Goal: Navigation & Orientation: Find specific page/section

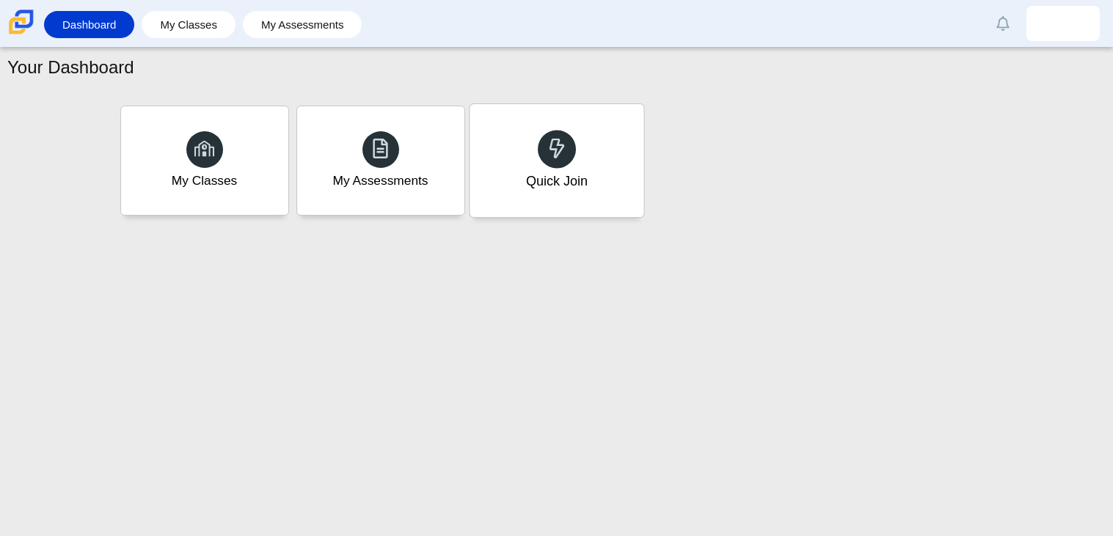
click at [546, 125] on div "Quick Join" at bounding box center [556, 160] width 174 height 113
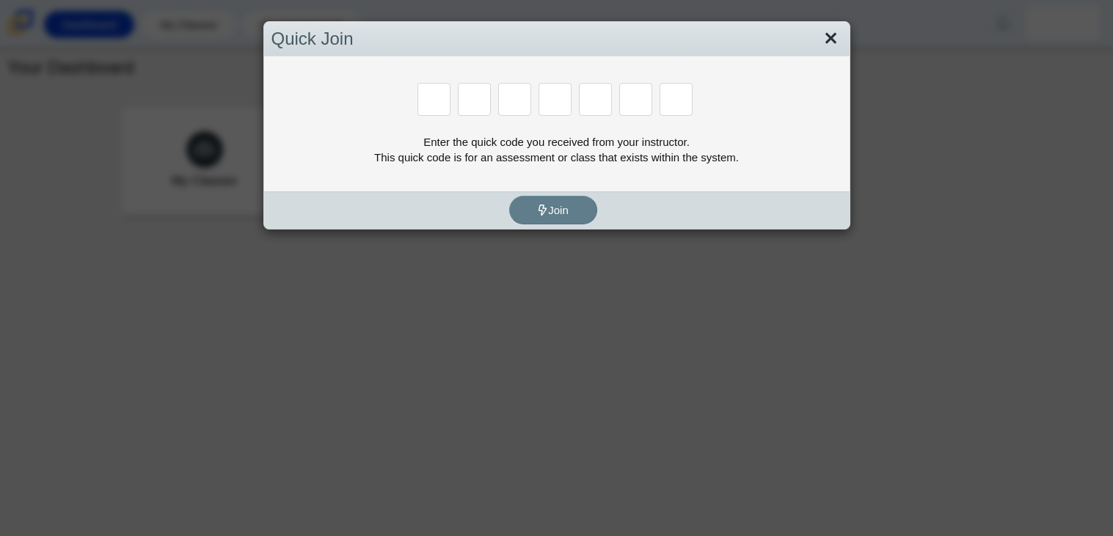
click at [833, 32] on link "Close" at bounding box center [830, 38] width 23 height 25
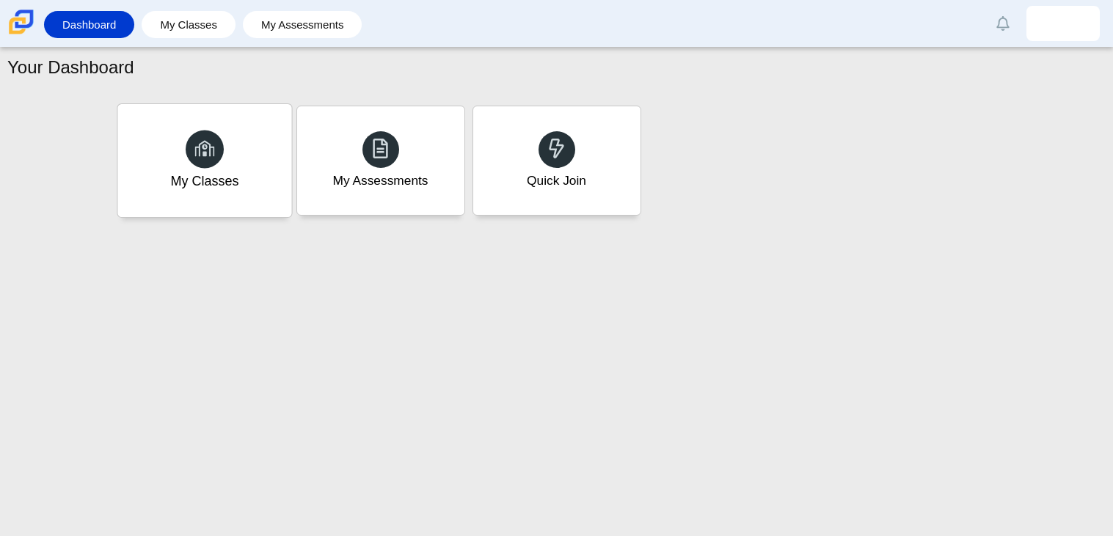
click at [233, 194] on div "My Classes" at bounding box center [204, 160] width 174 height 113
click at [611, 414] on div "Your Dashboard My Classes My Assessments Quick Join" at bounding box center [556, 292] width 1113 height 489
click at [326, 26] on link "My Assessments" at bounding box center [302, 24] width 105 height 27
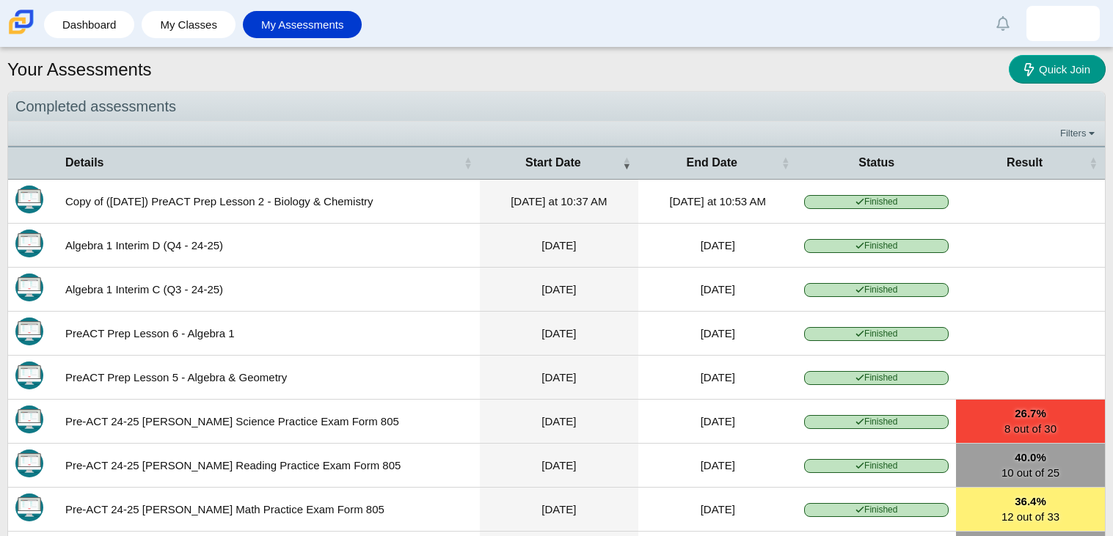
click at [18, 32] on img at bounding box center [21, 22] width 31 height 31
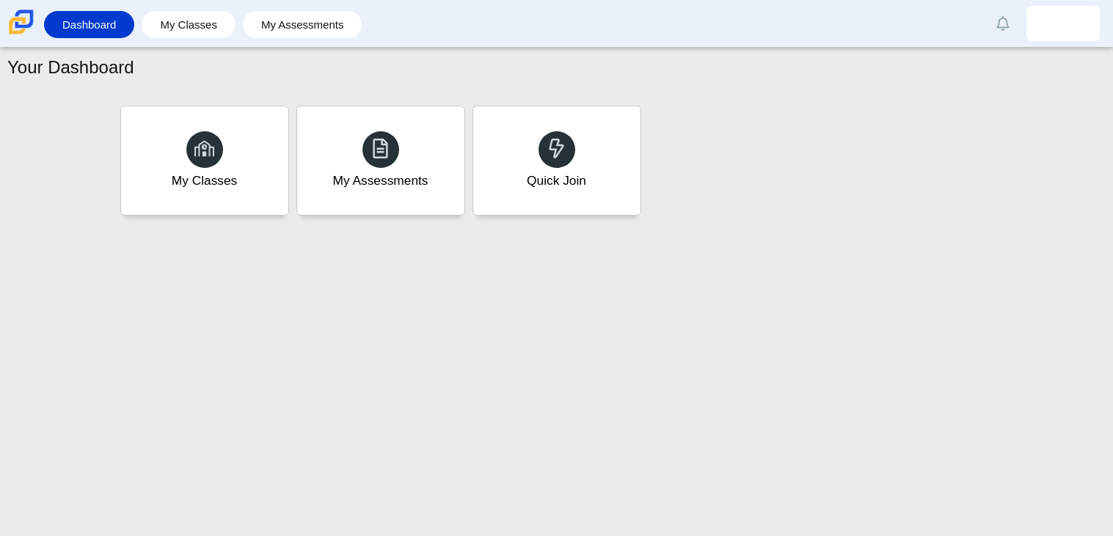
click at [18, 32] on img at bounding box center [21, 22] width 31 height 31
click at [73, 31] on link "Dashboard" at bounding box center [89, 24] width 76 height 27
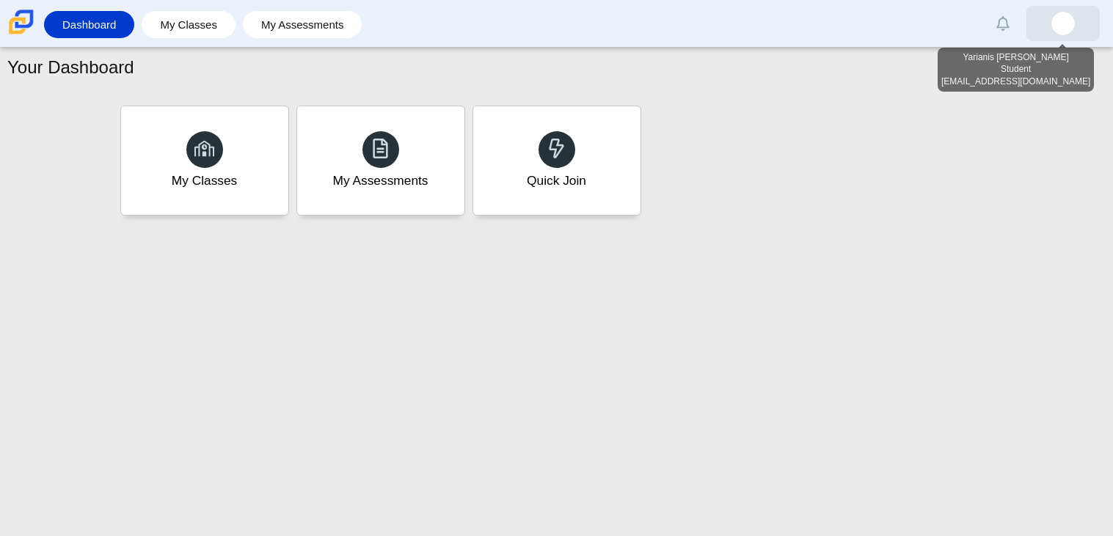
click at [1079, 36] on link at bounding box center [1062, 23] width 73 height 35
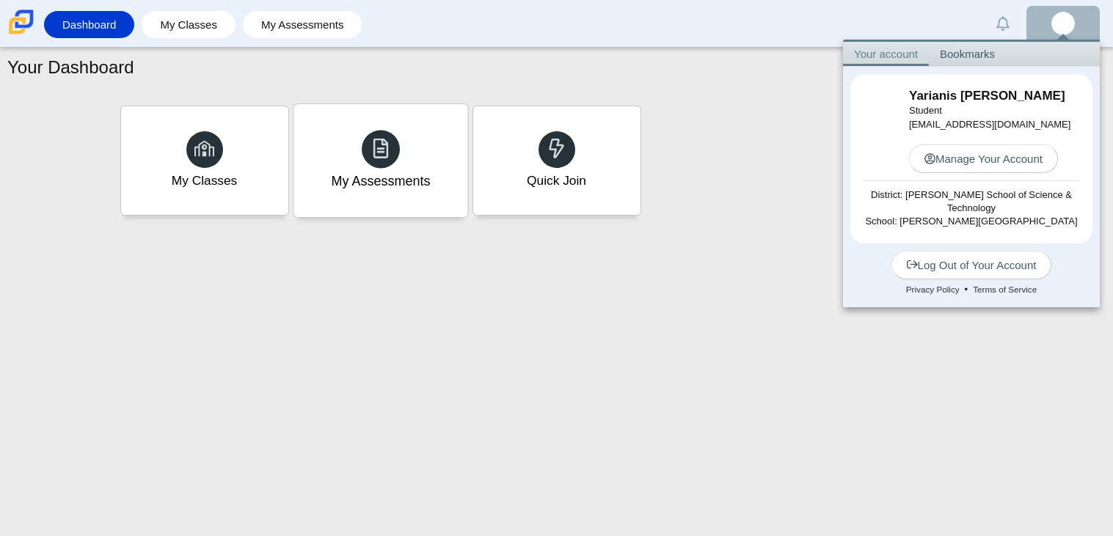
click at [429, 167] on div "My Assessments" at bounding box center [380, 160] width 174 height 113
